Goal: Task Accomplishment & Management: Manage account settings

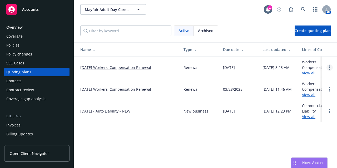
click at [329, 67] on circle "Open options" at bounding box center [329, 67] width 1 height 1
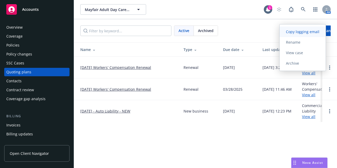
click at [305, 32] on span "Copy logging email" at bounding box center [302, 31] width 46 height 5
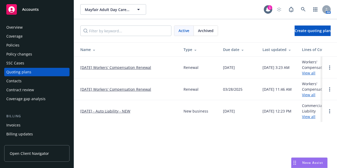
click at [49, 47] on div "Policies" at bounding box center [36, 45] width 61 height 8
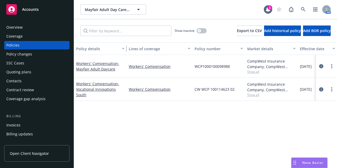
drag, startPoint x: 113, startPoint y: 48, endPoint x: 125, endPoint y: 46, distance: 12.5
click at [125, 46] on div "button" at bounding box center [124, 49] width 3 height 12
drag, startPoint x: 91, startPoint y: 95, endPoint x: 76, endPoint y: 82, distance: 19.6
click at [76, 82] on div "Workers' Compensation - Vocational Innovations South" at bounding box center [100, 89] width 48 height 17
copy link "Workers' Compensation - Vocational Innovations South"
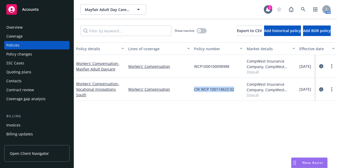
drag, startPoint x: 235, startPoint y: 90, endPoint x: 195, endPoint y: 90, distance: 40.5
click at [195, 90] on div "CW WCP 100114623 02" at bounding box center [218, 89] width 53 height 23
copy span "CW WCP 100114623 02"
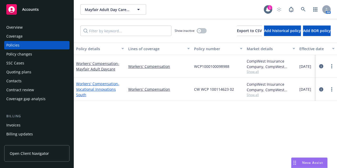
click at [98, 88] on span "- Vocational Innovations South" at bounding box center [97, 89] width 43 height 16
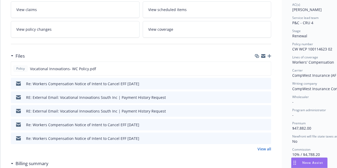
scroll to position [93, 0]
click at [270, 55] on icon "button" at bounding box center [269, 56] width 4 height 4
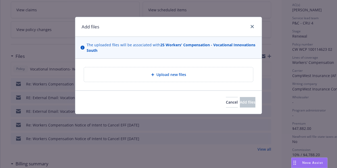
click at [187, 72] on div "Upload new files" at bounding box center [168, 75] width 160 height 6
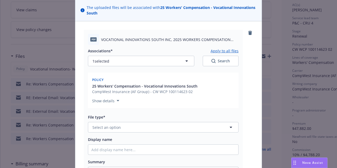
scroll to position [43, 0]
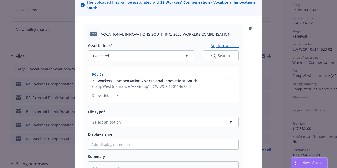
click at [231, 34] on span "VOCATIONAL INNOVATIONS SOUTH INC, 2025 WORKERS COMPENSATION NOTICE OF INTENT TO…" at bounding box center [169, 35] width 137 height 6
click at [223, 34] on span "VOCATIONAL INNOVATIONS SOUTH INC, 2025 WORKERS COMPENSATION NOTICE OF INTENT TO…" at bounding box center [169, 35] width 137 height 6
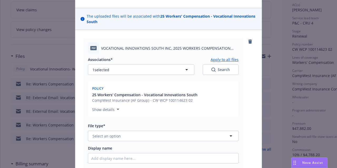
scroll to position [0, 0]
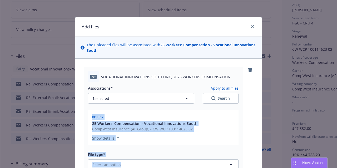
drag, startPoint x: 250, startPoint y: 67, endPoint x: 230, endPoint y: 102, distance: 40.3
click at [230, 102] on div "pdf VOCATIONAL INNOVATIONS SOUTH INC, 2025 WORKERS COMPENSATION NOTICE OF INTEN…" at bounding box center [168, 144] width 169 height 155
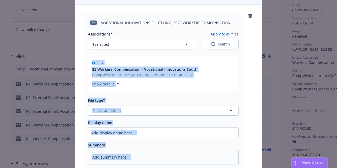
scroll to position [55, 0]
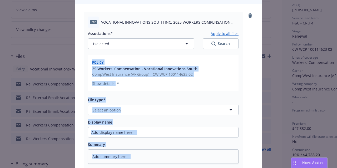
click at [243, 70] on div "pdf VOCATIONAL INNOVATIONS SOUTH INC, 2025 WORKERS COMPENSATION NOTICE OF INTEN…" at bounding box center [168, 89] width 169 height 155
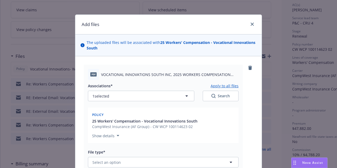
scroll to position [1, 0]
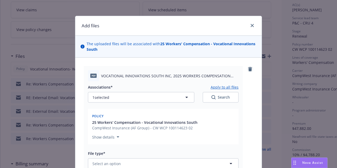
click at [247, 67] on link "remove" at bounding box center [250, 69] width 6 height 6
click at [248, 70] on icon "remove" at bounding box center [250, 69] width 4 height 4
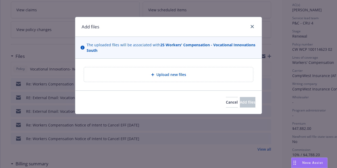
scroll to position [0, 0]
click at [199, 74] on div "Upload new files" at bounding box center [168, 75] width 160 height 6
type textarea "x"
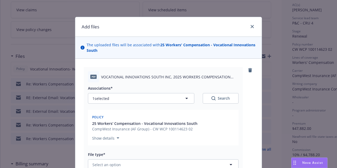
scroll to position [55, 0]
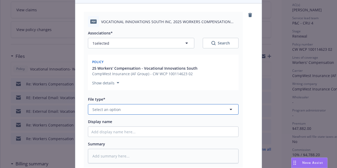
click at [176, 109] on button "Select an option" at bounding box center [163, 109] width 150 height 11
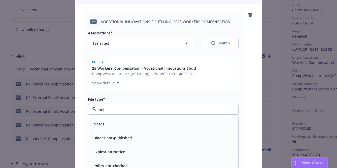
type input "noti"
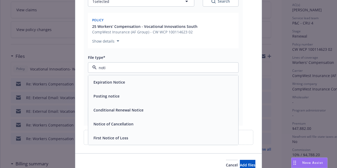
scroll to position [97, 0]
click at [143, 126] on div "Notice of Cancellation" at bounding box center [163, 124] width 144 height 8
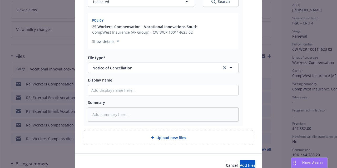
click at [185, 140] on div "Upload new files" at bounding box center [168, 138] width 160 height 6
type textarea "x"
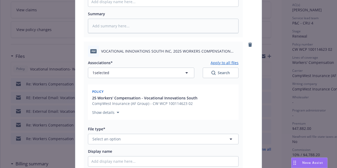
scroll to position [186, 0]
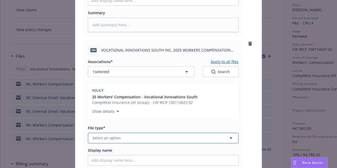
click at [149, 137] on button "Select an option" at bounding box center [163, 138] width 150 height 11
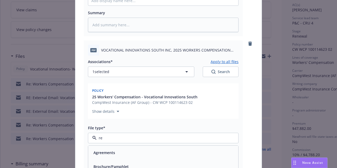
type input "rei"
click at [147, 149] on div "Reinstatement" at bounding box center [163, 153] width 144 height 8
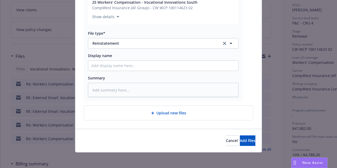
scroll to position [282, 0]
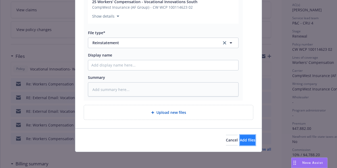
click at [243, 143] on button "Add files" at bounding box center [248, 140] width 16 height 11
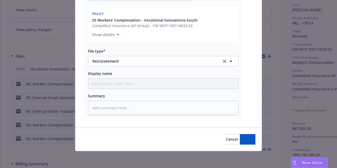
scroll to position [263, 0]
type textarea "x"
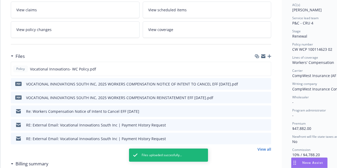
scroll to position [0, 0]
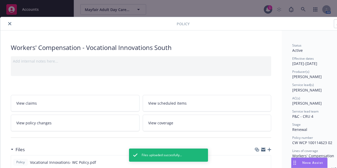
click at [8, 23] on icon "close" at bounding box center [9, 23] width 3 height 3
